Goal: Task Accomplishment & Management: Use online tool/utility

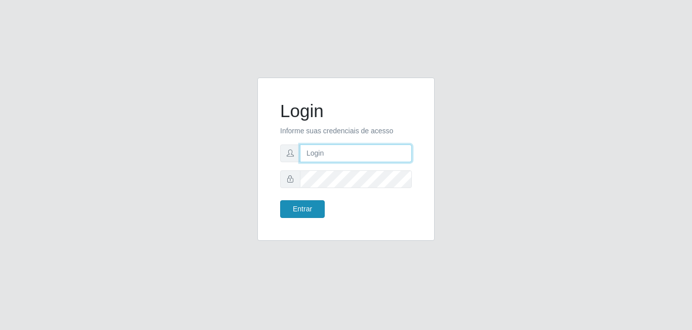
type input "[EMAIL_ADDRESS][DOMAIN_NAME]"
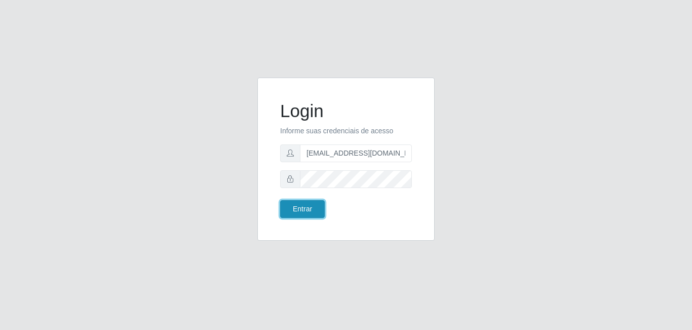
click at [317, 205] on button "Entrar" at bounding box center [302, 209] width 45 height 18
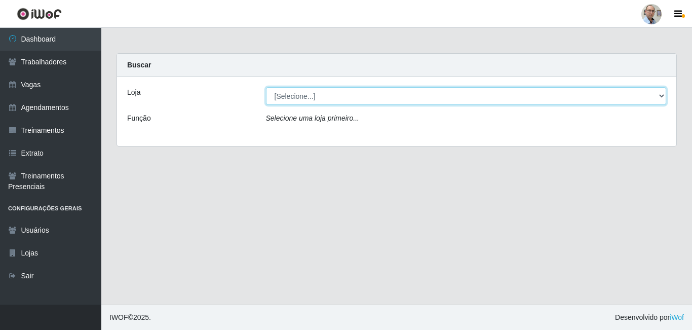
click at [333, 99] on select "[Selecione...] Mar Vermelho - Loja 04" at bounding box center [466, 96] width 401 height 18
select select "251"
click at [266, 87] on select "[Selecione...] Mar Vermelho - Loja 04" at bounding box center [466, 96] width 401 height 18
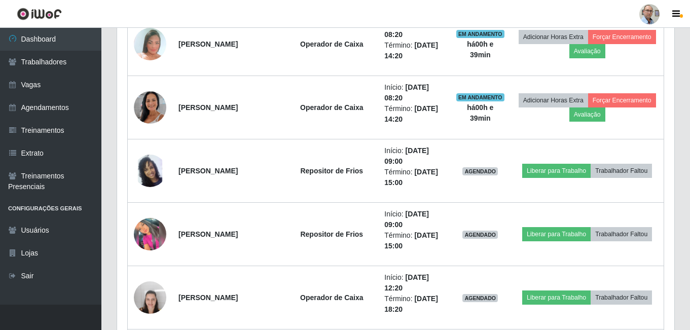
scroll to position [1317, 0]
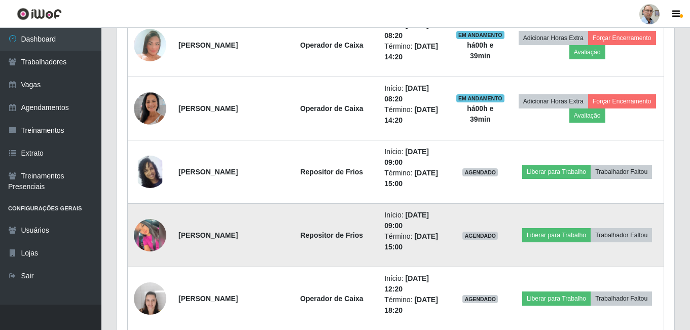
click at [154, 238] on img at bounding box center [150, 235] width 32 height 32
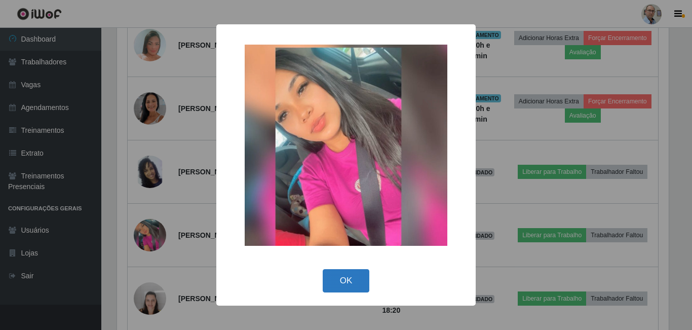
click at [342, 288] on button "OK" at bounding box center [346, 281] width 47 height 24
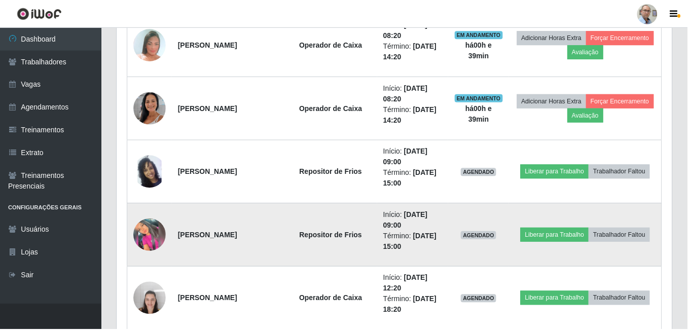
scroll to position [210, 557]
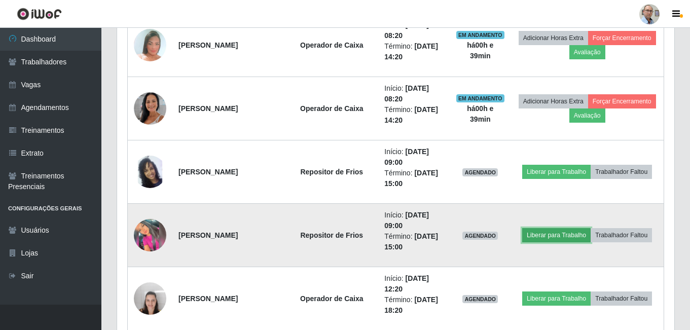
click at [558, 234] on button "Liberar para Trabalho" at bounding box center [556, 235] width 68 height 14
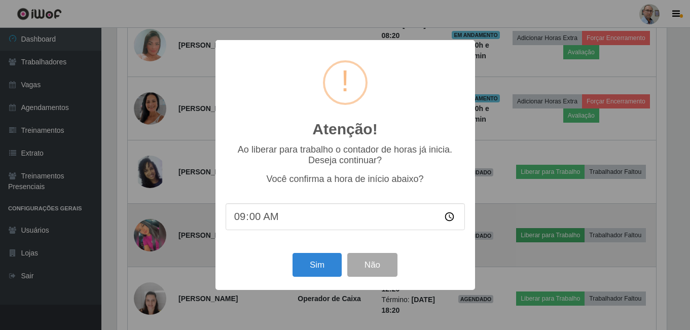
scroll to position [210, 552]
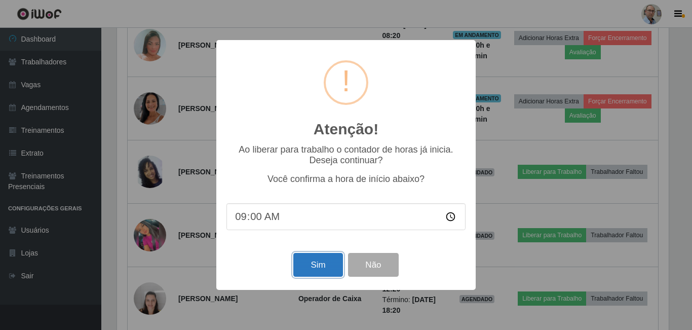
click at [333, 258] on button "Sim" at bounding box center [317, 265] width 49 height 24
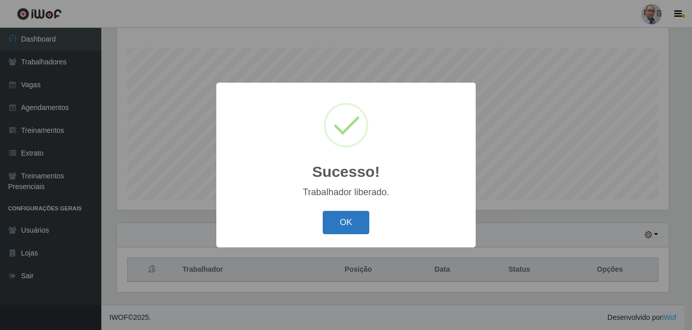
click at [364, 223] on button "OK" at bounding box center [346, 223] width 47 height 24
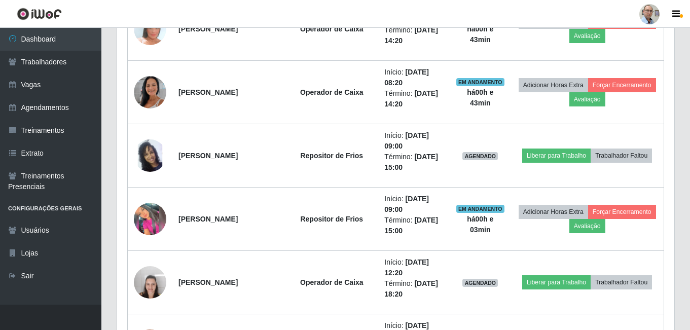
scroll to position [1328, 0]
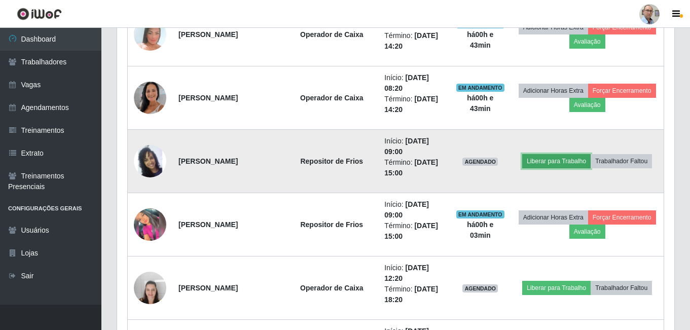
click at [547, 161] on button "Liberar para Trabalho" at bounding box center [556, 161] width 68 height 14
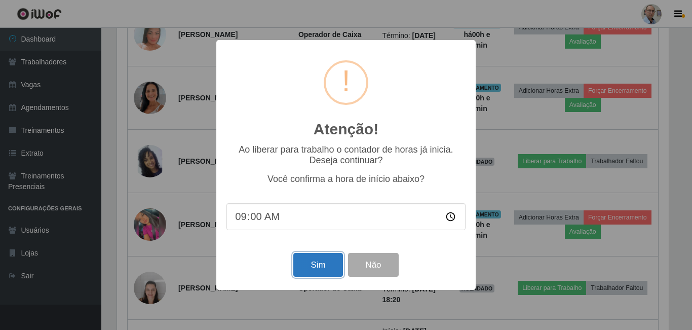
click at [331, 271] on button "Sim" at bounding box center [317, 265] width 49 height 24
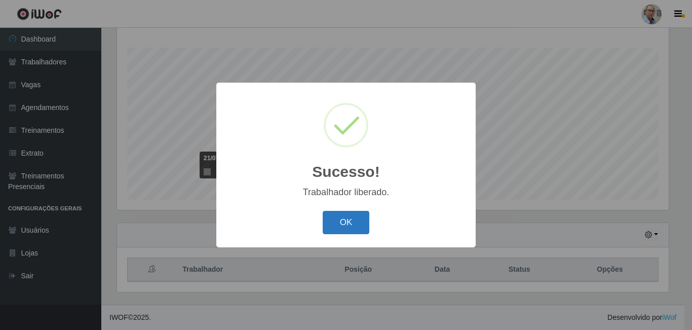
click at [338, 228] on button "OK" at bounding box center [346, 223] width 47 height 24
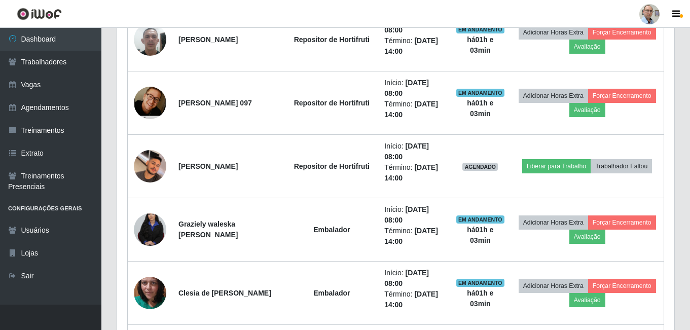
scroll to position [517, 0]
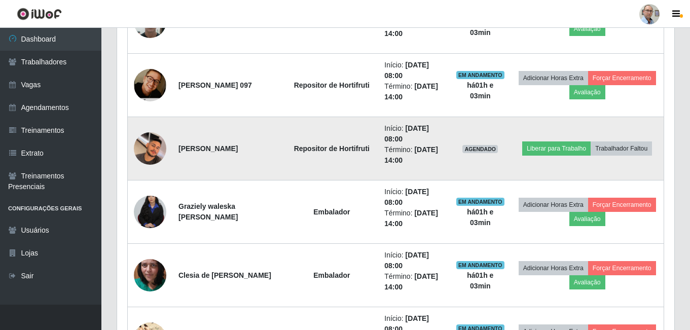
click at [145, 143] on img at bounding box center [150, 149] width 32 height 58
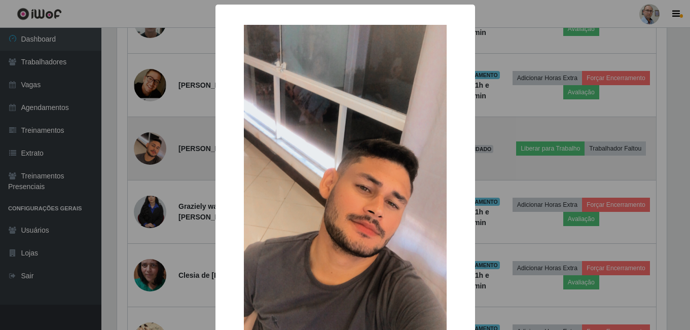
scroll to position [210, 552]
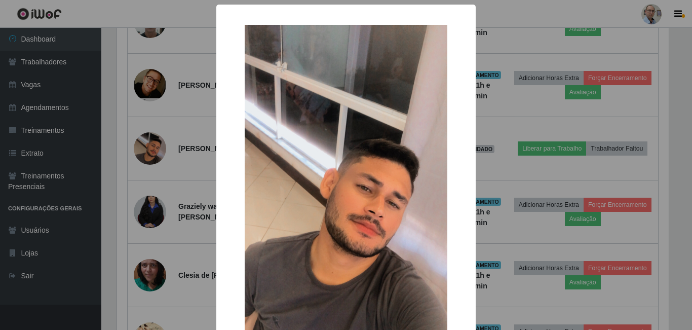
click at [179, 156] on div "× OK Cancel" at bounding box center [346, 165] width 692 height 330
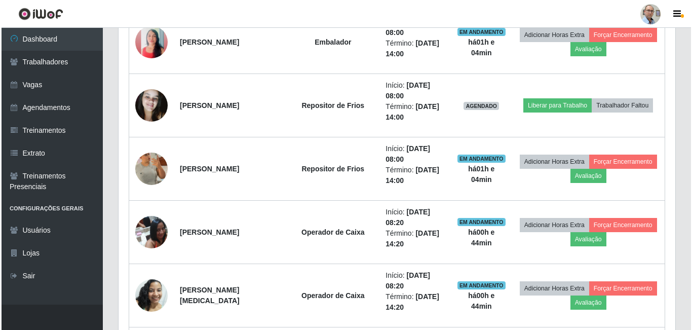
scroll to position [923, 0]
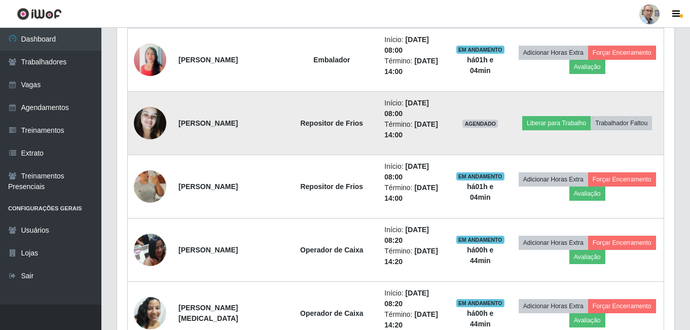
click at [147, 119] on img at bounding box center [150, 123] width 32 height 58
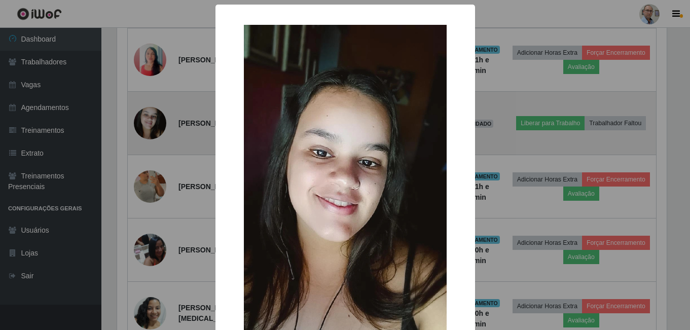
scroll to position [210, 552]
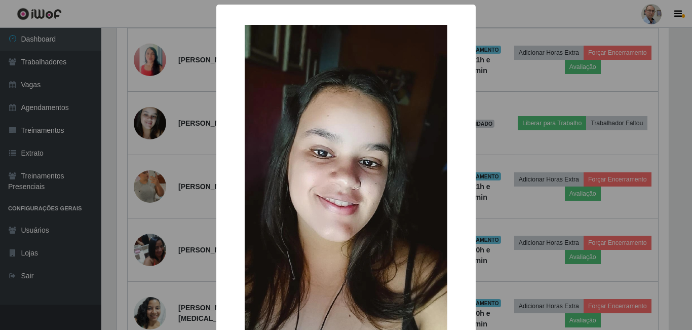
click at [177, 119] on div "× OK Cancel" at bounding box center [346, 165] width 692 height 330
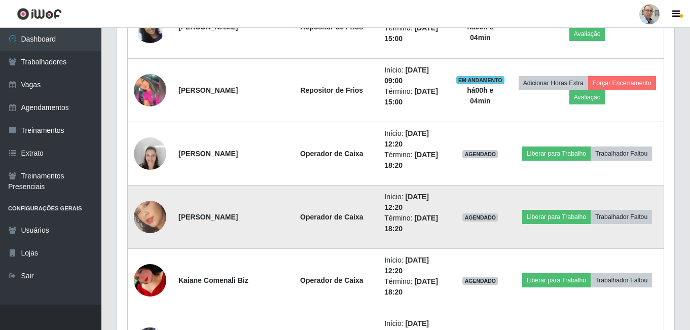
scroll to position [1480, 0]
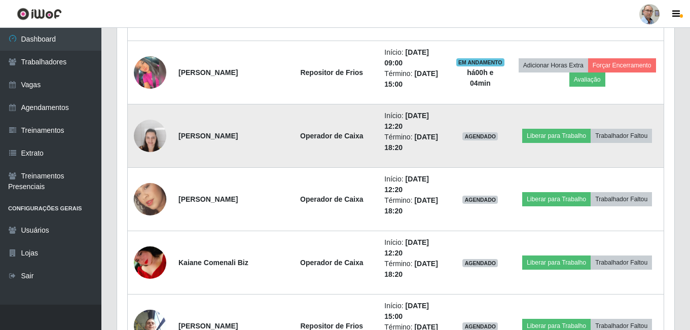
click at [150, 138] on img at bounding box center [150, 135] width 32 height 43
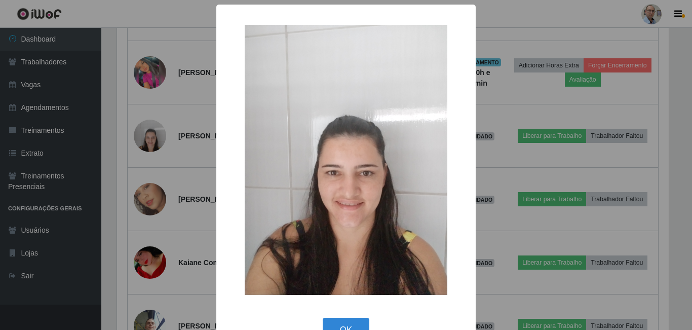
click at [188, 150] on div "× OK Cancel" at bounding box center [346, 165] width 692 height 330
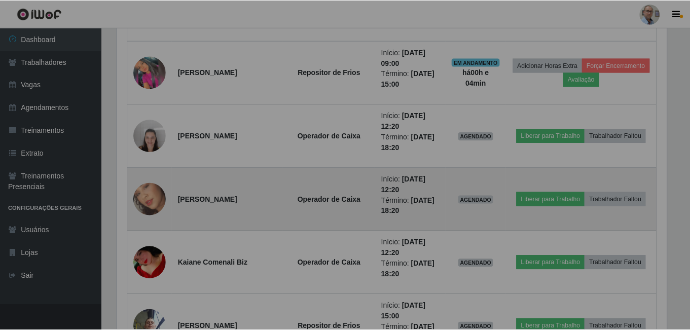
scroll to position [210, 557]
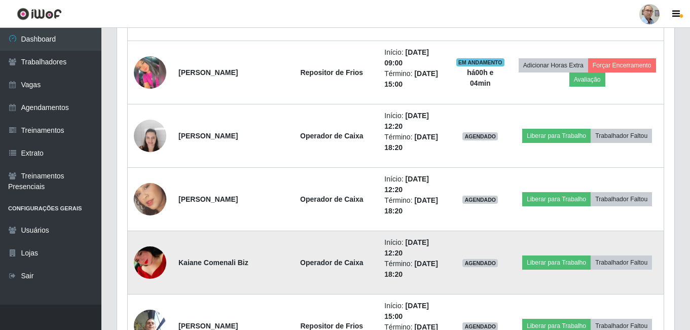
click at [158, 260] on img at bounding box center [150, 262] width 32 height 53
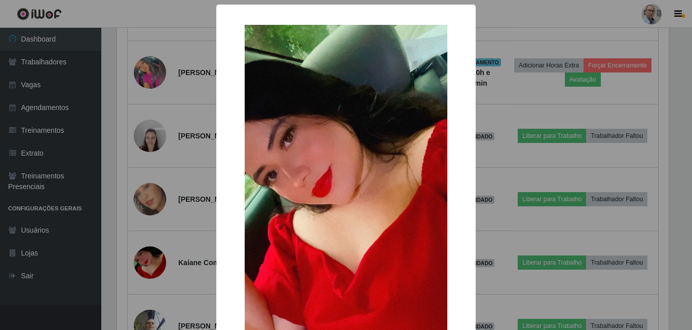
click at [201, 221] on div "× OK Cancel" at bounding box center [346, 165] width 692 height 330
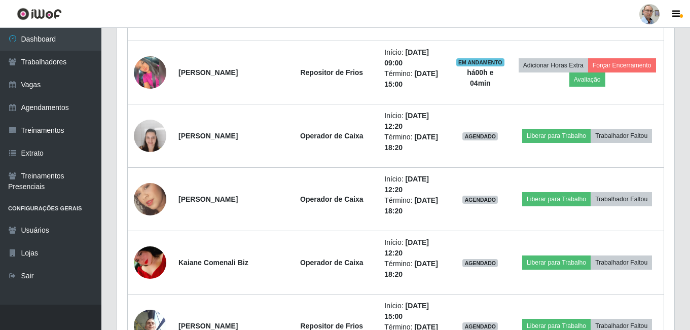
scroll to position [0, 0]
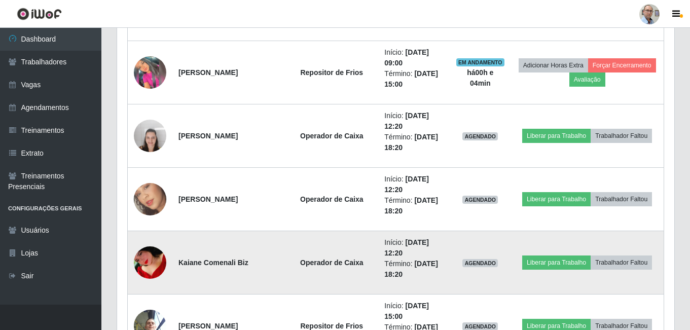
click at [155, 257] on img at bounding box center [150, 262] width 32 height 53
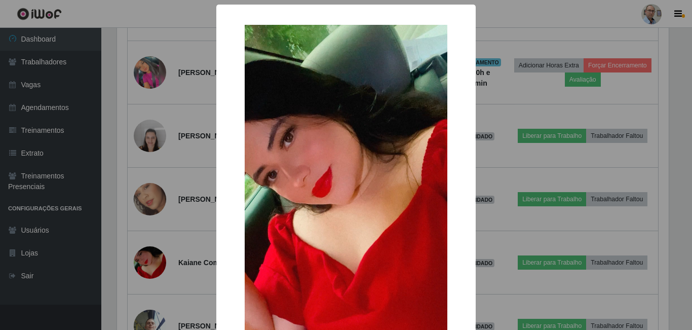
click at [178, 243] on div "× OK Cancel" at bounding box center [346, 165] width 692 height 330
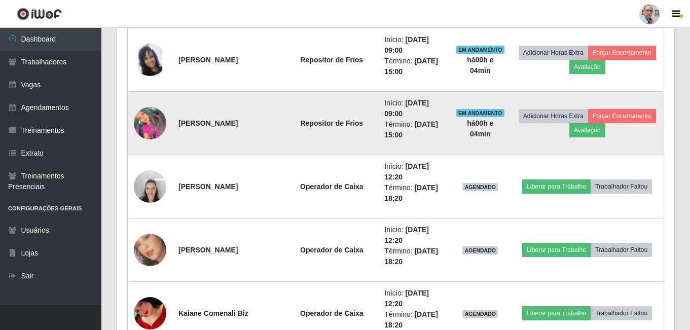
click at [148, 110] on img at bounding box center [150, 123] width 32 height 32
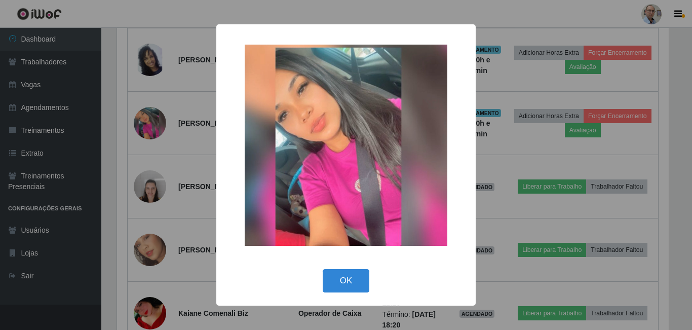
click at [179, 125] on div "× OK Cancel" at bounding box center [346, 165] width 692 height 330
